Goal: Check status: Check status

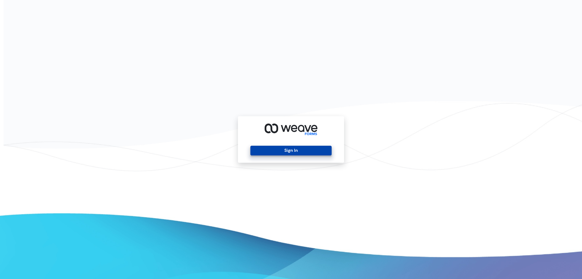
click at [283, 146] on button "Sign In" at bounding box center [290, 151] width 81 height 10
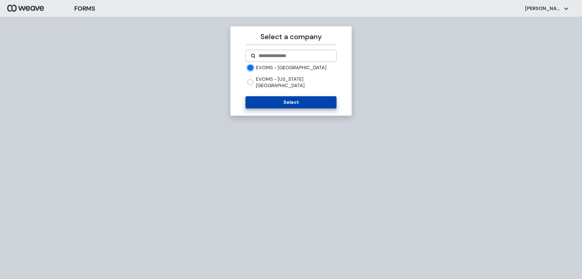
click at [271, 96] on button "Select" at bounding box center [291, 102] width 91 height 12
